Goal: Obtain resource: Download file/media

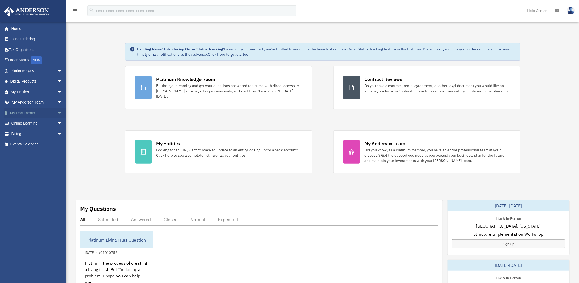
click at [57, 115] on span "arrow_drop_down" at bounding box center [62, 113] width 11 height 11
click at [26, 122] on link "Box" at bounding box center [38, 123] width 63 height 11
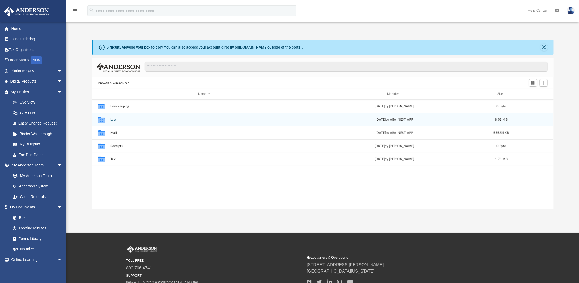
scroll to position [117, 458]
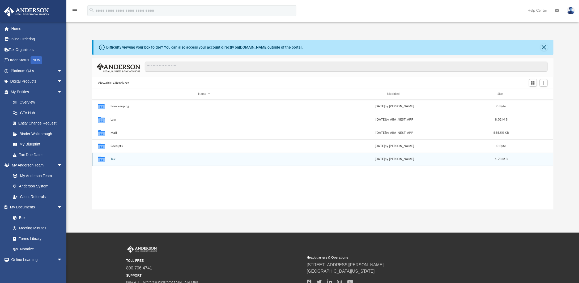
click at [111, 159] on button "Tax" at bounding box center [204, 159] width 188 height 3
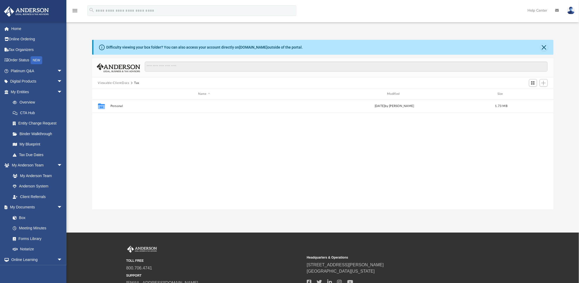
click at [112, 159] on div "Collaborated Folder Personal Thu Sep 18 2025 by Brittany Stuck 1.73 MB" at bounding box center [323, 155] width 462 height 110
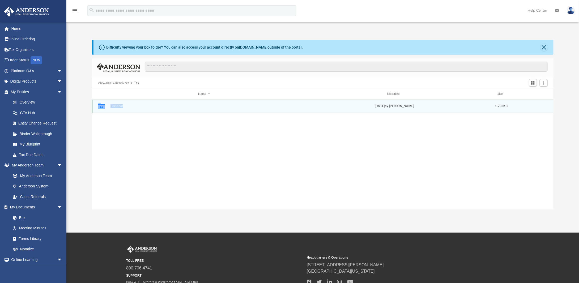
click at [127, 106] on button "Personal" at bounding box center [204, 105] width 188 height 3
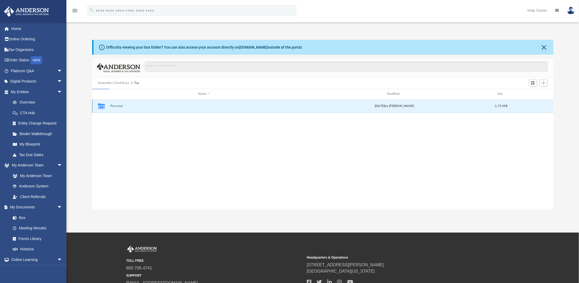
click at [118, 107] on button "Personal" at bounding box center [204, 105] width 188 height 3
click at [118, 107] on button "Smart Tax Navigator" at bounding box center [204, 105] width 188 height 3
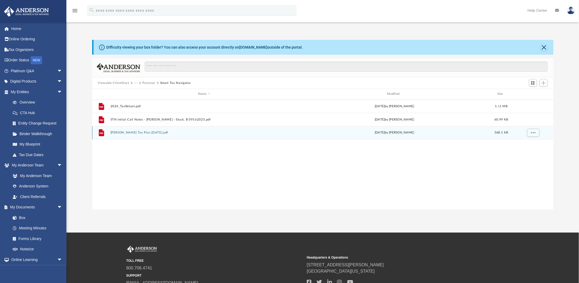
click at [142, 132] on button "Tran, Loc Tax Plan 2025-09-17.pdf" at bounding box center [204, 132] width 188 height 3
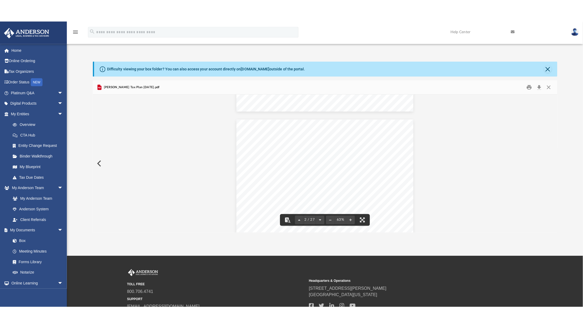
scroll to position [186, 0]
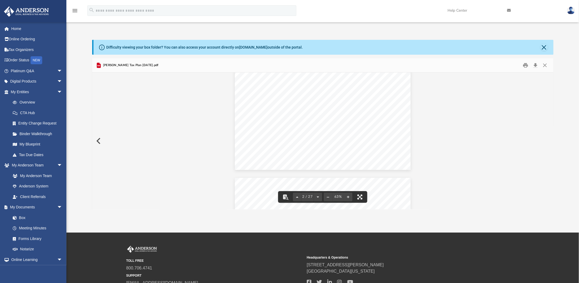
click at [361, 198] on button "File preview" at bounding box center [360, 197] width 12 height 12
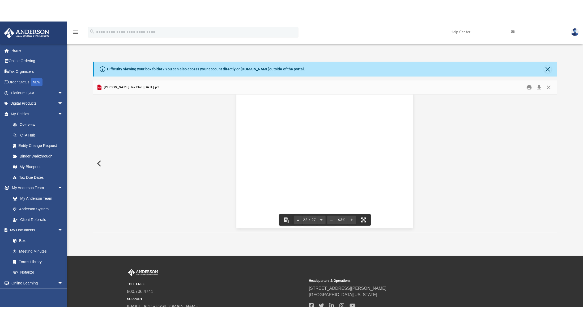
scroll to position [3163, 0]
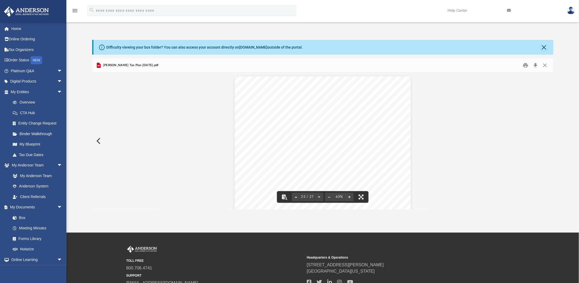
click at [364, 195] on button "File preview" at bounding box center [361, 197] width 12 height 12
click at [57, 80] on span "arrow_drop_down" at bounding box center [62, 81] width 11 height 11
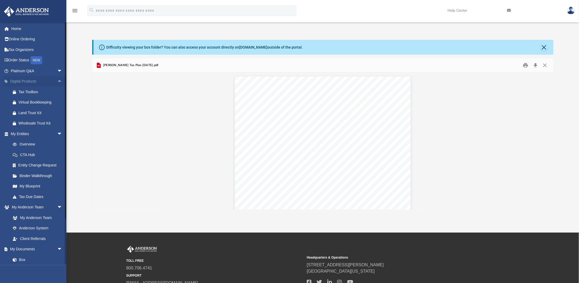
click at [58, 79] on span "arrow_drop_up" at bounding box center [62, 81] width 11 height 11
click at [58, 79] on span "arrow_drop_down" at bounding box center [62, 81] width 11 height 11
click at [58, 70] on span "arrow_drop_down" at bounding box center [62, 71] width 11 height 11
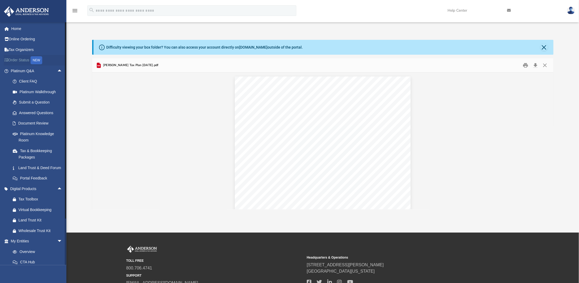
click at [22, 62] on link "Order Status NEW" at bounding box center [37, 60] width 67 height 11
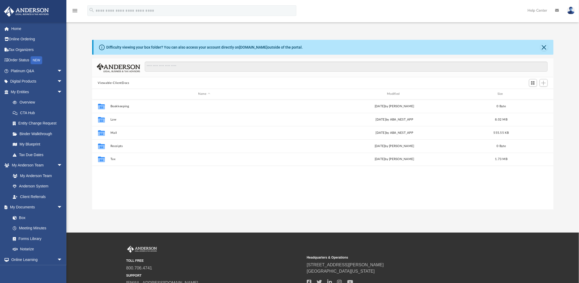
scroll to position [117, 458]
